Goal: Task Accomplishment & Management: Complete application form

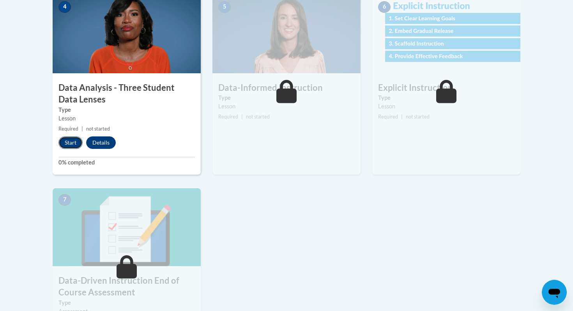
click at [78, 144] on button "Start" at bounding box center [70, 142] width 24 height 12
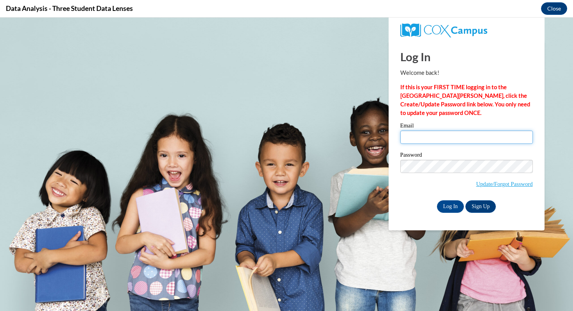
click at [418, 134] on input "Email" at bounding box center [466, 137] width 133 height 13
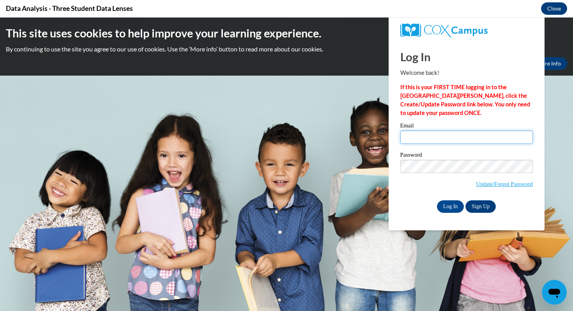
click at [437, 131] on input "Email" at bounding box center [466, 137] width 133 height 13
type input "[EMAIL_ADDRESS][DOMAIN_NAME]"
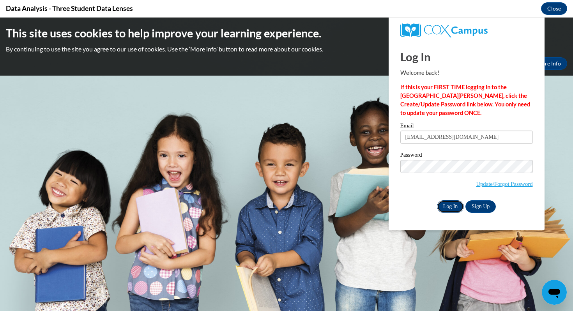
click at [453, 210] on input "Log In" at bounding box center [450, 206] width 27 height 12
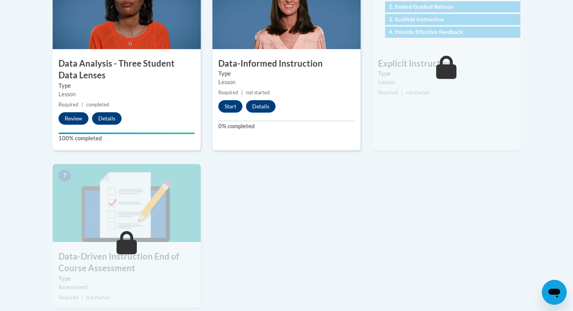
scroll to position [491, 0]
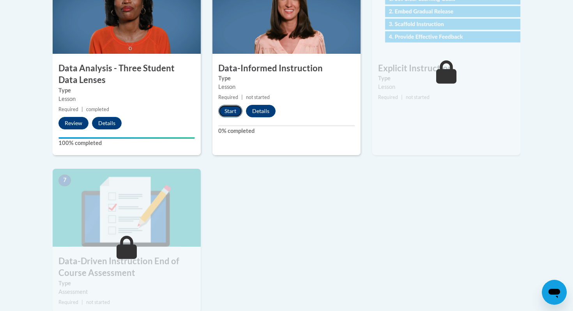
click at [228, 113] on button "Start" at bounding box center [230, 111] width 24 height 12
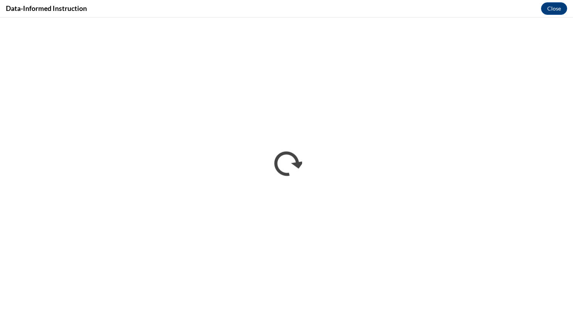
scroll to position [0, 0]
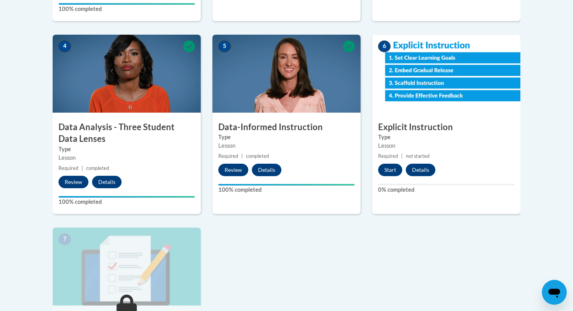
scroll to position [432, 0]
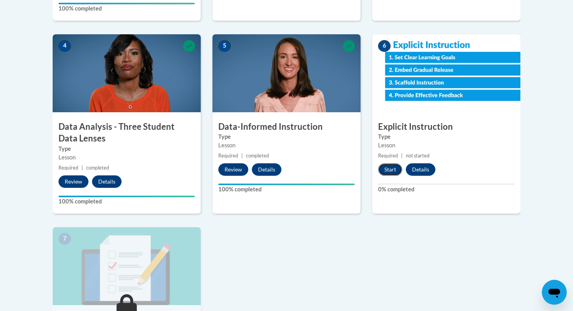
click at [393, 169] on button "Start" at bounding box center [390, 169] width 24 height 12
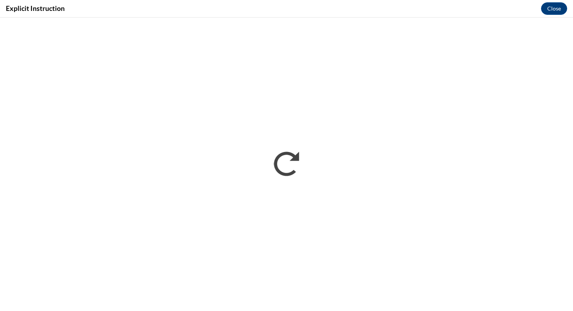
scroll to position [0, 0]
